Goal: Transaction & Acquisition: Subscribe to service/newsletter

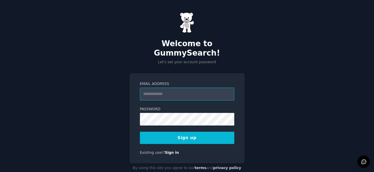
click at [190, 89] on input "Email Address" at bounding box center [187, 93] width 94 height 13
click at [203, 87] on input "**********" at bounding box center [187, 93] width 94 height 13
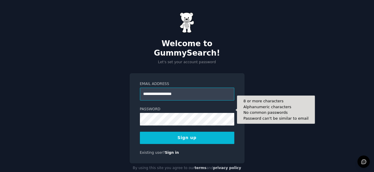
type input "**********"
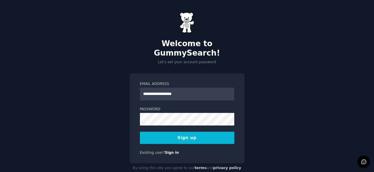
click at [186, 131] on button "Sign up" at bounding box center [187, 137] width 94 height 12
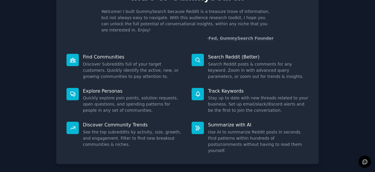
scroll to position [57, 0]
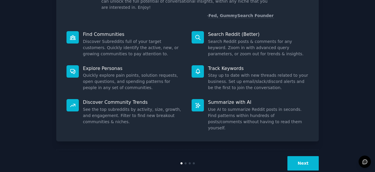
click at [302, 156] on button "Next" at bounding box center [303, 163] width 31 height 14
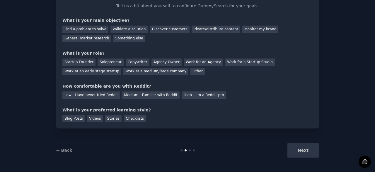
scroll to position [38, 0]
click at [90, 28] on div "Find a problem to solve" at bounding box center [85, 29] width 46 height 7
click at [126, 31] on div "Validate a solution" at bounding box center [129, 29] width 37 height 7
click at [99, 28] on div "Find a problem to solve" at bounding box center [85, 29] width 46 height 7
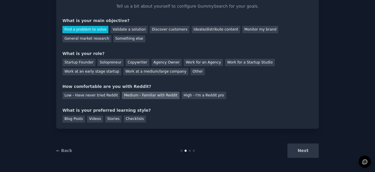
click at [147, 96] on div "Medium - Familiar with Reddit" at bounding box center [150, 95] width 57 height 7
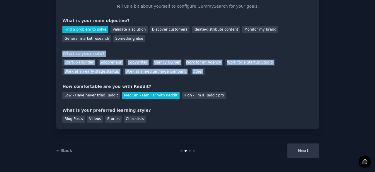
drag, startPoint x: 62, startPoint y: 54, endPoint x: 137, endPoint y: 72, distance: 77.0
click at [137, 72] on div "What is your role? Startup Founder Solopreneur Copywriter Agency Owner Work for…" at bounding box center [187, 62] width 250 height 25
copy div "What is your role? Startup Founder Solopreneur Copywriter Agency Owner Work for…"
click at [125, 50] on div "What is your role?" at bounding box center [187, 53] width 250 height 6
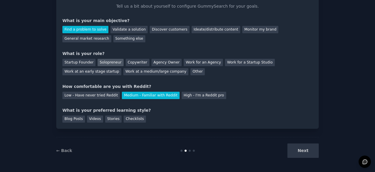
click at [109, 60] on div "Solopreneur" at bounding box center [111, 62] width 26 height 7
click at [65, 115] on div "Blog Posts" at bounding box center [73, 118] width 23 height 7
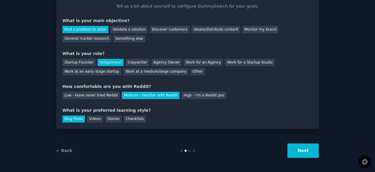
click at [300, 148] on button "Next" at bounding box center [303, 150] width 31 height 14
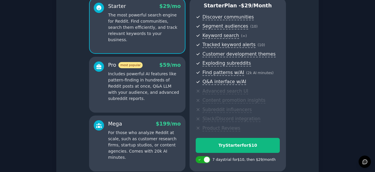
scroll to position [109, 0]
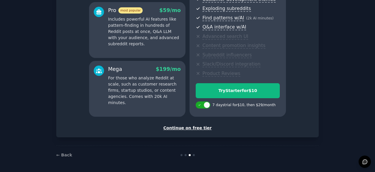
click at [199, 126] on div "Continue on free tier" at bounding box center [187, 128] width 250 height 6
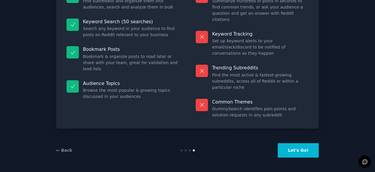
scroll to position [57, 0]
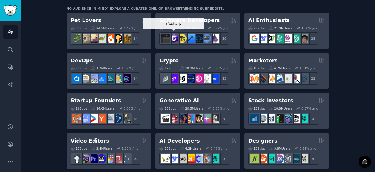
scroll to position [100, 0]
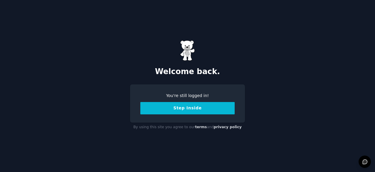
click at [194, 108] on button "Step Inside" at bounding box center [188, 108] width 94 height 12
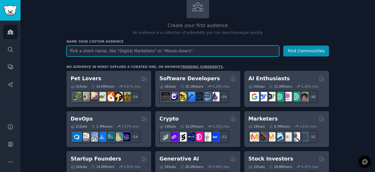
scroll to position [75, 0]
